Goal: Information Seeking & Learning: Find specific fact

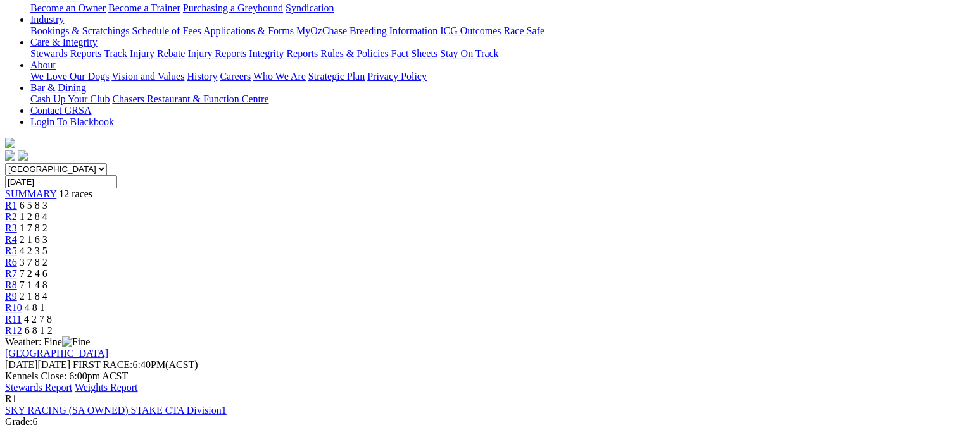
scroll to position [251, 0]
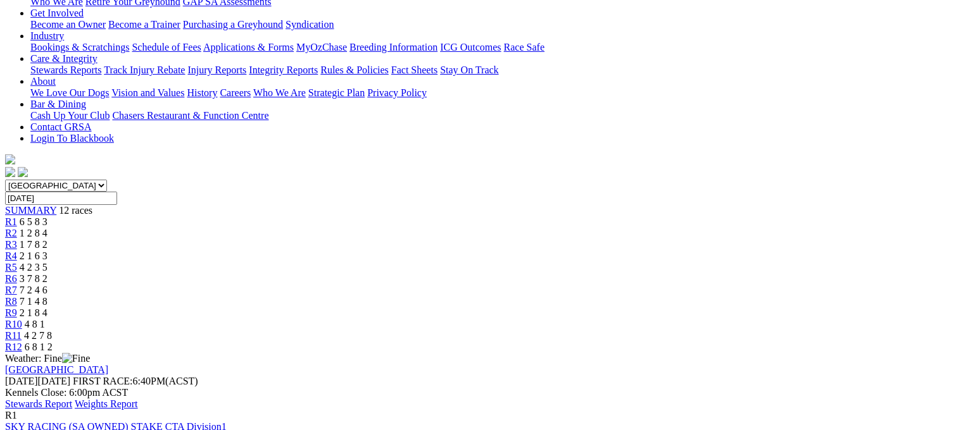
scroll to position [236, 0]
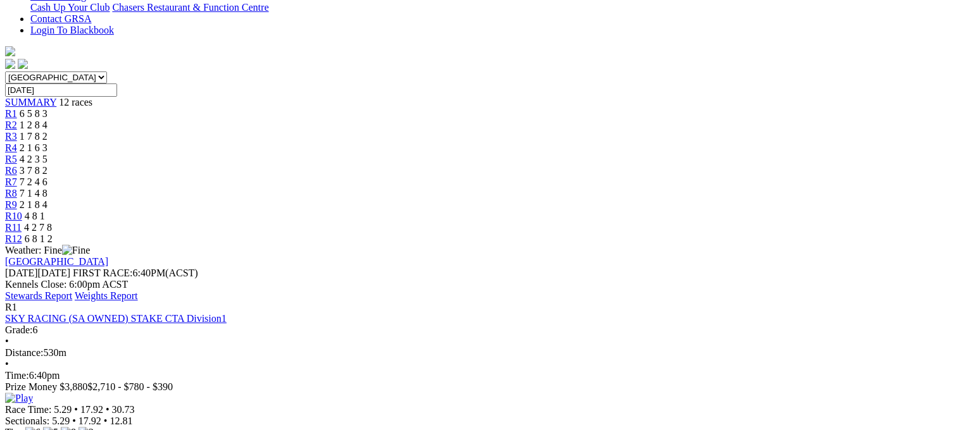
scroll to position [343, 0]
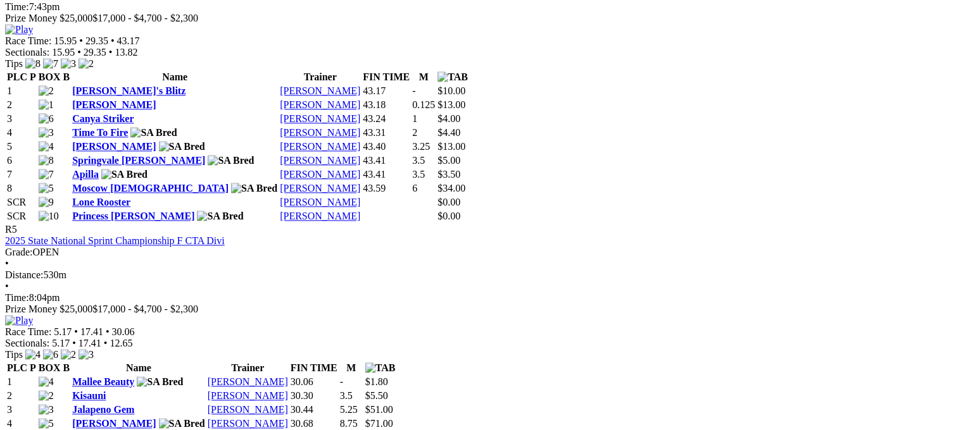
scroll to position [1433, 0]
